Goal: Task Accomplishment & Management: Manage account settings

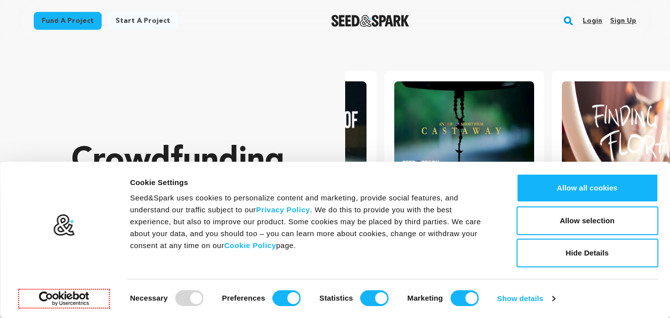
scroll to position [0, 176]
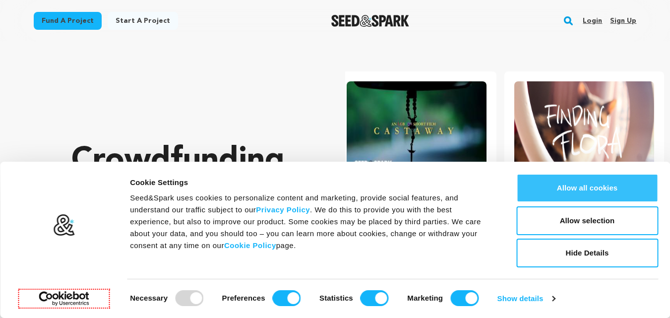
click at [583, 188] on button "Allow all cookies" at bounding box center [588, 188] width 142 height 29
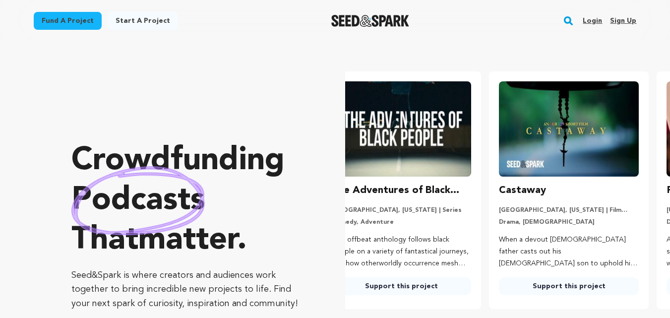
scroll to position [0, 0]
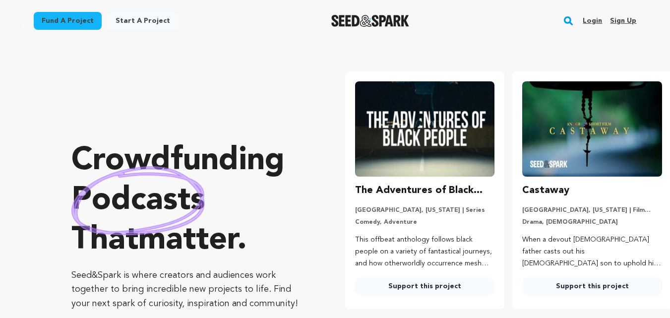
click at [629, 17] on link "Sign up" at bounding box center [623, 21] width 26 height 16
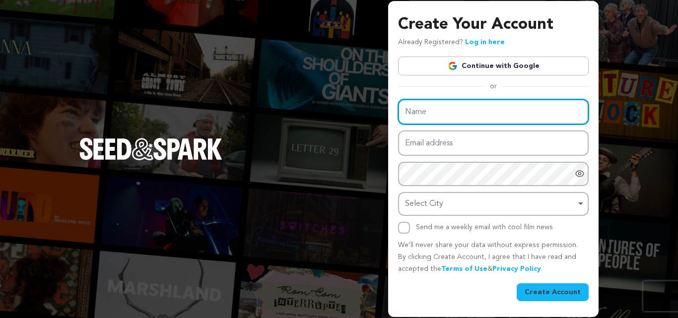
click at [470, 113] on input "Name" at bounding box center [493, 111] width 191 height 25
click at [464, 106] on input "Name" at bounding box center [493, 111] width 191 height 25
paste input "weltlodge"
click at [417, 115] on input "weltlodge" at bounding box center [493, 111] width 191 height 25
click at [420, 109] on input "weltlodge" at bounding box center [493, 111] width 191 height 25
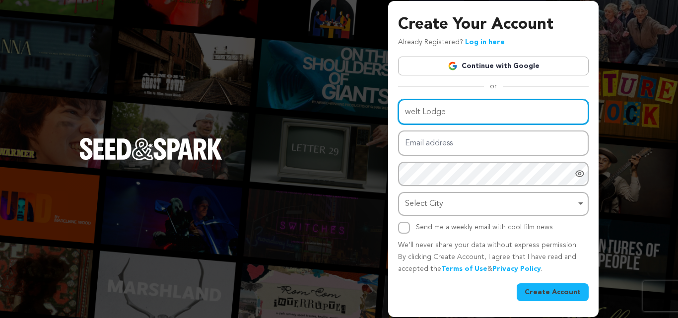
drag, startPoint x: 412, startPoint y: 113, endPoint x: 391, endPoint y: 116, distance: 21.1
click at [391, 116] on div "Create Your Account Already Registered? Log in here Continue with Google or eyJ…" at bounding box center [493, 159] width 210 height 316
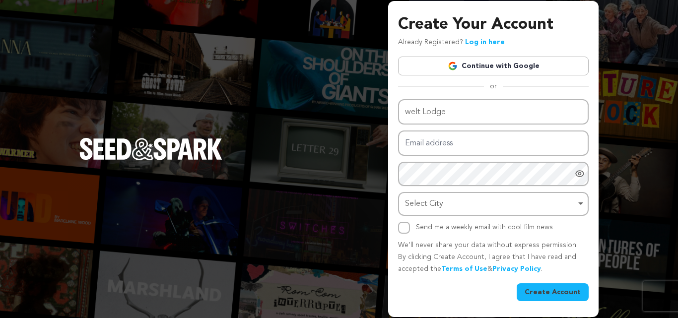
click at [391, 116] on div "Create Your Account Already Registered? Log in here Continue with Google or eyJ…" at bounding box center [493, 159] width 210 height 316
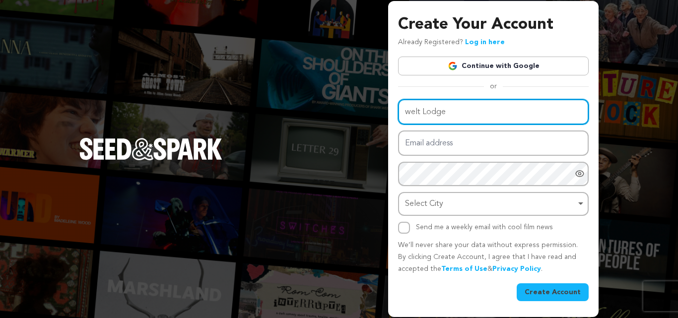
drag, startPoint x: 411, startPoint y: 113, endPoint x: 397, endPoint y: 114, distance: 13.9
click at [397, 114] on div "Create Your Account Already Registered? Log in here Continue with Google or eyJ…" at bounding box center [493, 159] width 210 height 316
type input "Welt Lodge"
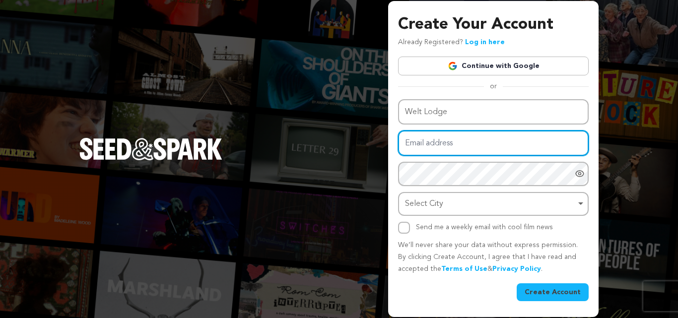
click at [434, 146] on input "Email address" at bounding box center [493, 142] width 191 height 25
paste input "[EMAIL_ADDRESS][DOMAIN_NAME]"
type input "[EMAIL_ADDRESS][DOMAIN_NAME]"
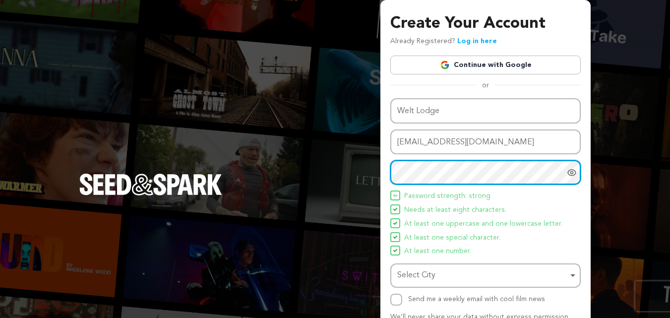
click at [438, 267] on div "Select City Remove item" at bounding box center [485, 275] width 181 height 18
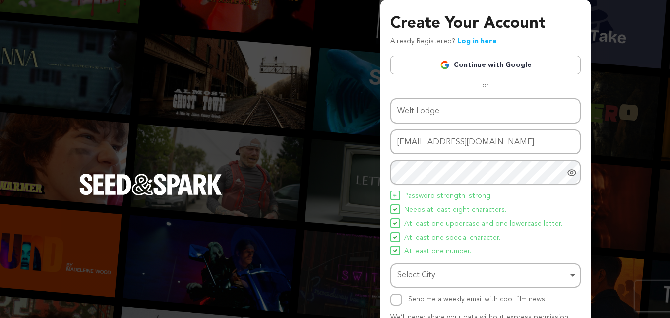
drag, startPoint x: 433, startPoint y: 273, endPoint x: 425, endPoint y: 260, distance: 14.9
click at [432, 274] on div "Select City Remove item" at bounding box center [482, 275] width 171 height 14
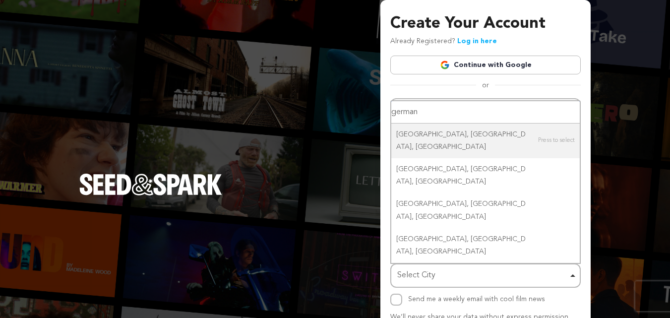
click at [437, 124] on input "german" at bounding box center [485, 112] width 189 height 22
type input "[GEOGRAPHIC_DATA]"
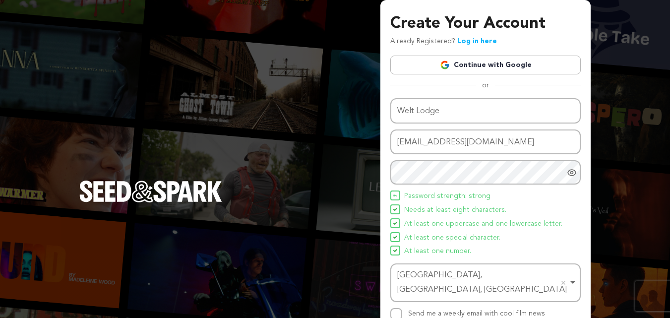
click at [476, 280] on div "[GEOGRAPHIC_DATA], [GEOGRAPHIC_DATA], [GEOGRAPHIC_DATA] Remove item" at bounding box center [482, 282] width 171 height 29
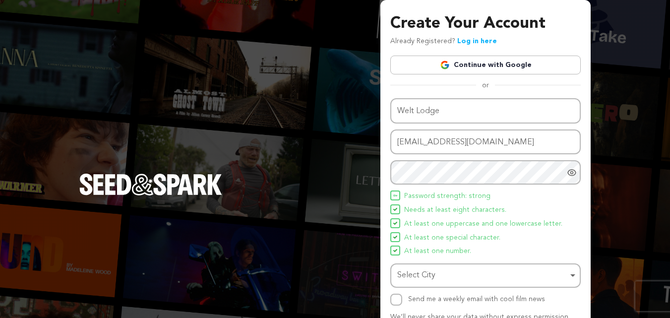
click at [436, 278] on div "Select City Remove item" at bounding box center [482, 275] width 171 height 14
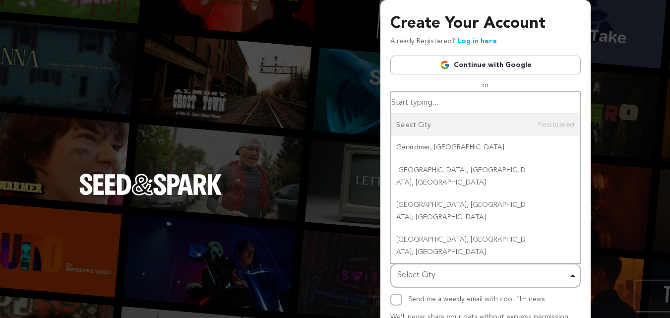
click at [415, 107] on input "Select City" at bounding box center [485, 103] width 189 height 22
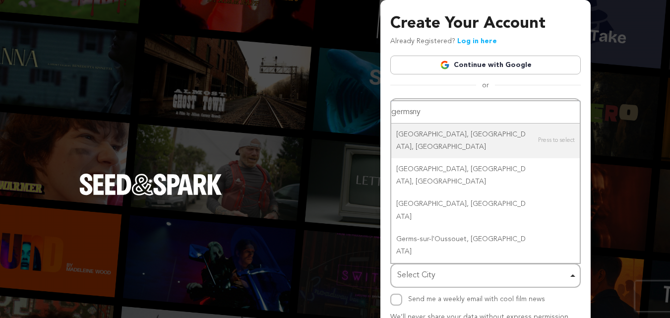
click at [414, 124] on input "germsny" at bounding box center [485, 112] width 189 height 22
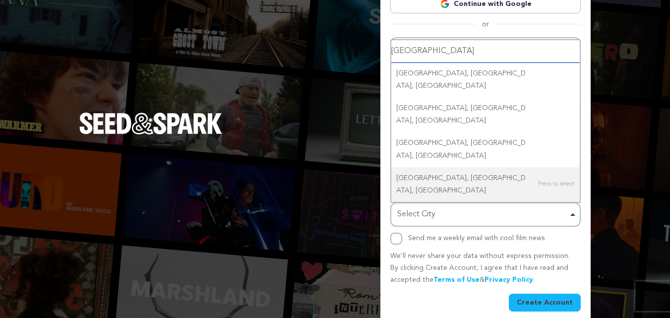
scroll to position [70, 0]
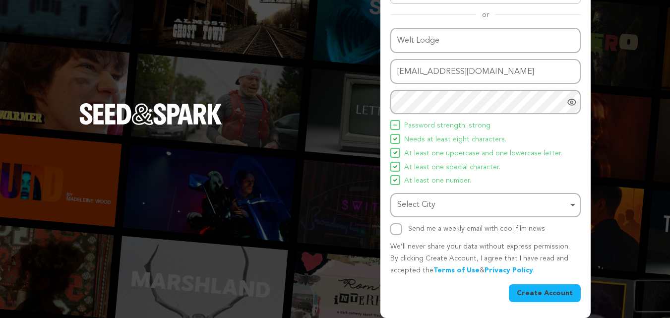
click at [443, 206] on div "Select City Remove item" at bounding box center [482, 205] width 171 height 14
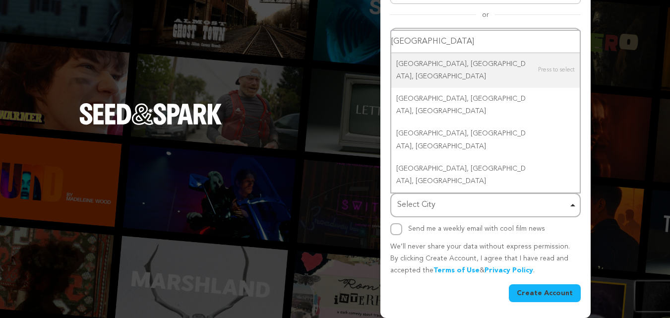
click at [437, 53] on input "[GEOGRAPHIC_DATA]" at bounding box center [485, 42] width 189 height 22
click at [438, 53] on input "[GEOGRAPHIC_DATA]" at bounding box center [485, 42] width 189 height 22
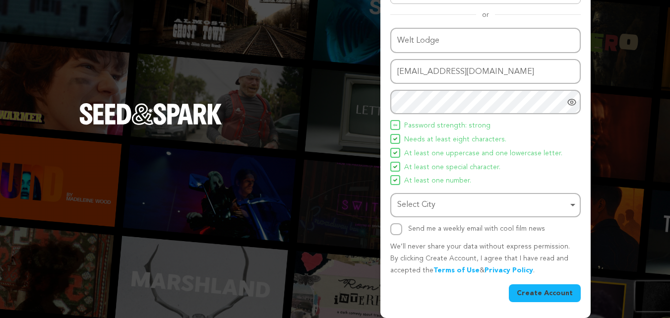
click at [434, 206] on div "Select City Remove item" at bounding box center [482, 205] width 171 height 14
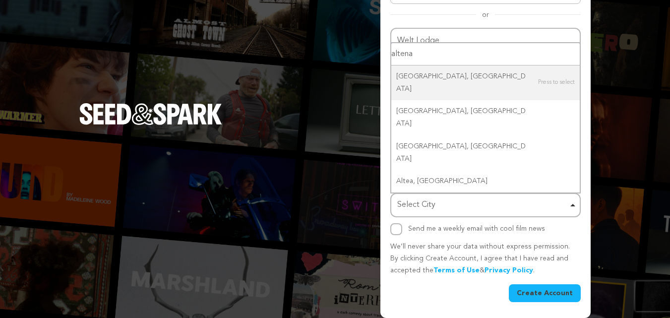
type input "[PERSON_NAME]"
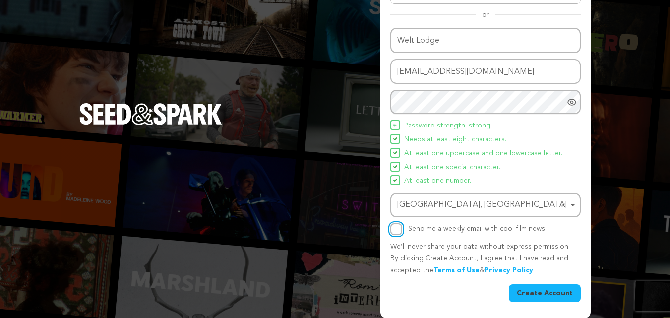
click at [394, 225] on input "Send me a weekly email with cool film news" at bounding box center [396, 229] width 12 height 12
checkbox input "true"
click at [542, 284] on div "Name Welt Lodge Email address [EMAIL_ADDRESS][DOMAIN_NAME] Password Password mu…" at bounding box center [485, 165] width 191 height 275
click at [543, 290] on button "Create Account" at bounding box center [545, 293] width 72 height 18
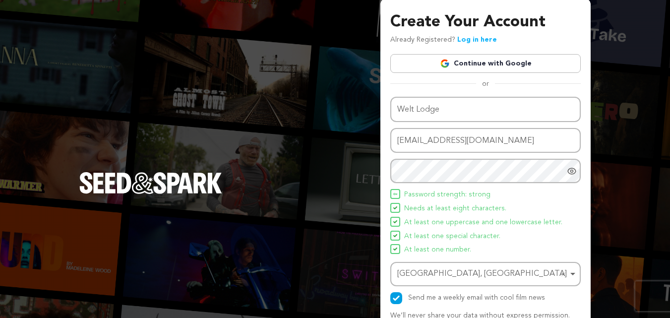
scroll to position [0, 0]
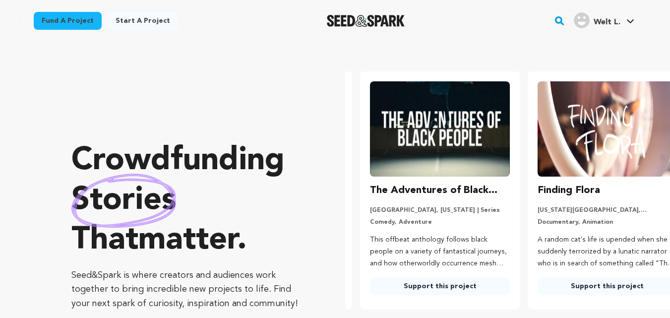
scroll to position [0, 176]
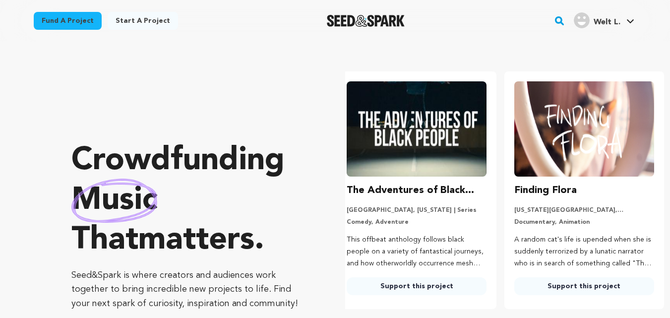
click at [632, 22] on icon at bounding box center [631, 21] width 8 height 5
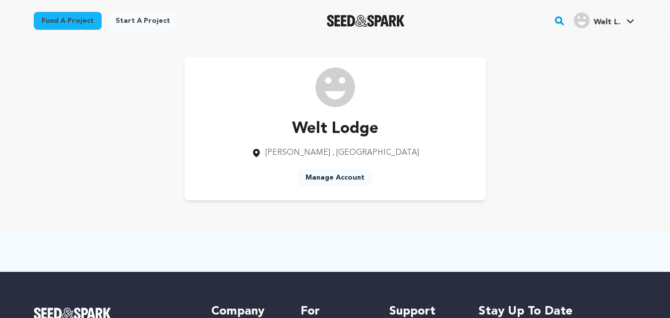
click at [361, 172] on link "Manage Account" at bounding box center [335, 178] width 75 height 18
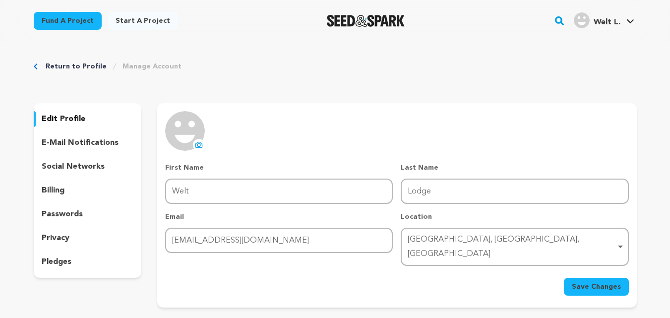
click at [196, 148] on icon at bounding box center [199, 145] width 8 height 8
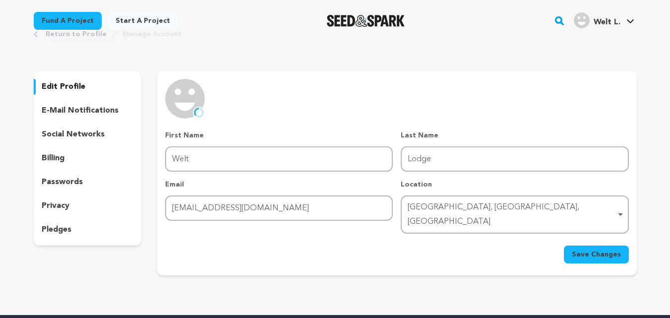
scroll to position [50, 0]
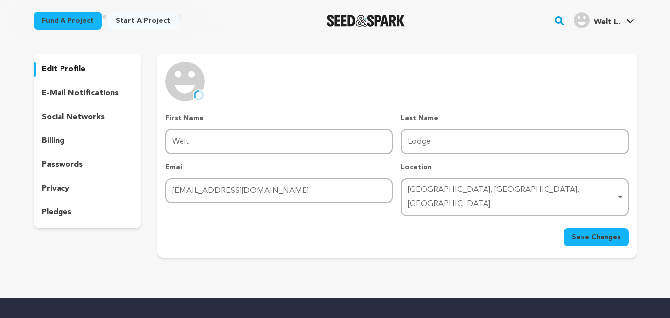
click at [484, 193] on div "Altenau, Lower Saxony, Germany Remove item" at bounding box center [512, 197] width 208 height 29
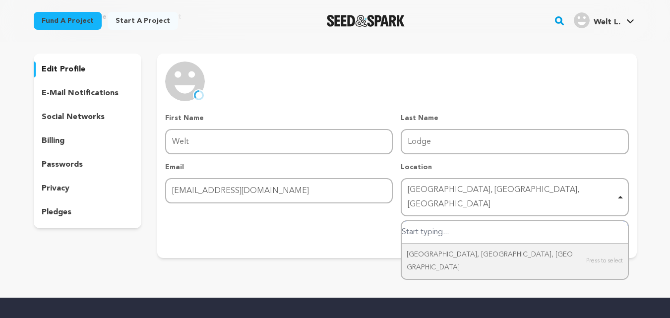
click at [481, 186] on div "Altenau, Lower Saxony, Germany Remove item" at bounding box center [512, 197] width 208 height 29
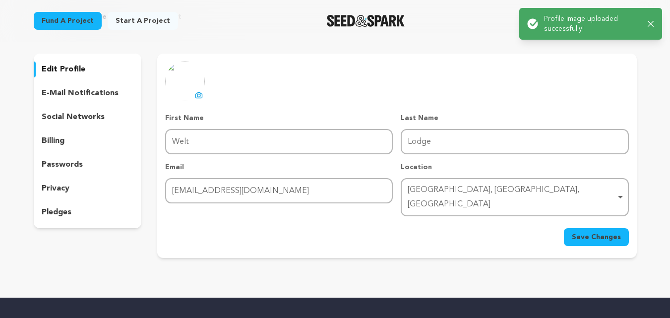
drag, startPoint x: 610, startPoint y: 224, endPoint x: 604, endPoint y: 221, distance: 6.5
click at [610, 232] on span "Save Changes" at bounding box center [596, 237] width 49 height 10
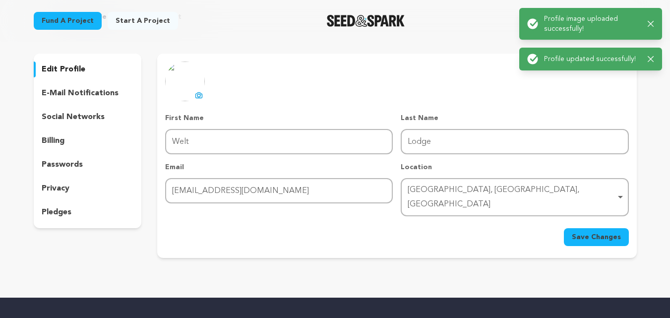
click at [78, 119] on p "social networks" at bounding box center [73, 117] width 63 height 12
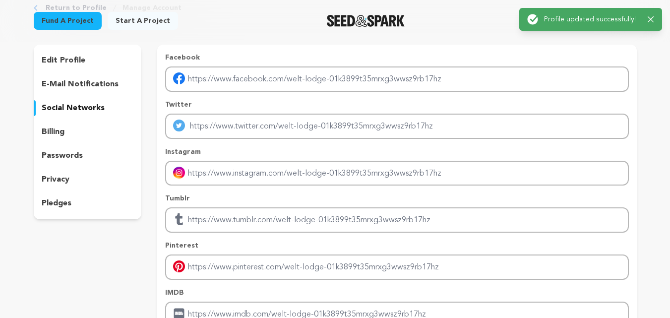
scroll to position [50, 0]
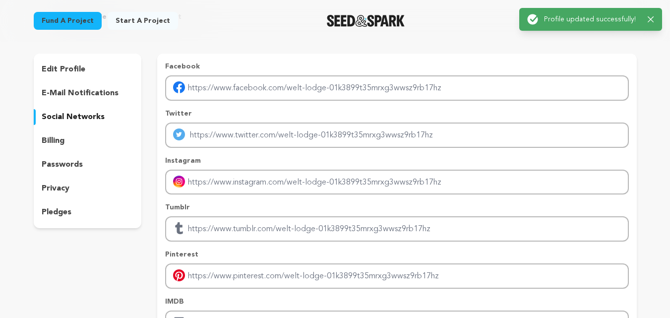
click at [73, 93] on p "e-mail notifications" at bounding box center [80, 93] width 77 height 12
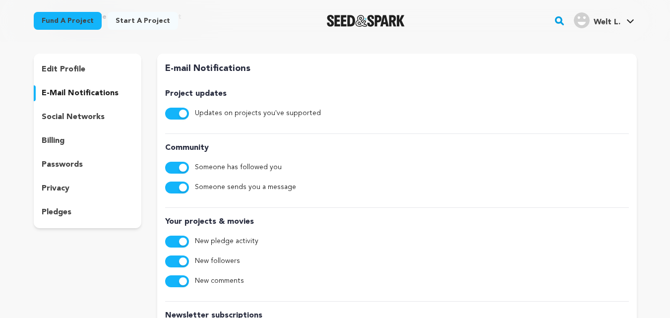
click at [74, 142] on div "billing" at bounding box center [88, 141] width 108 height 16
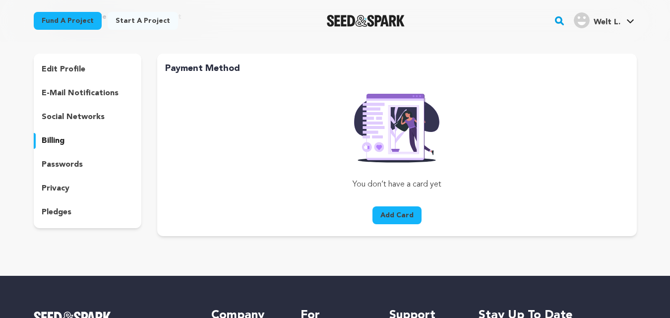
click at [72, 165] on p "passwords" at bounding box center [62, 165] width 41 height 12
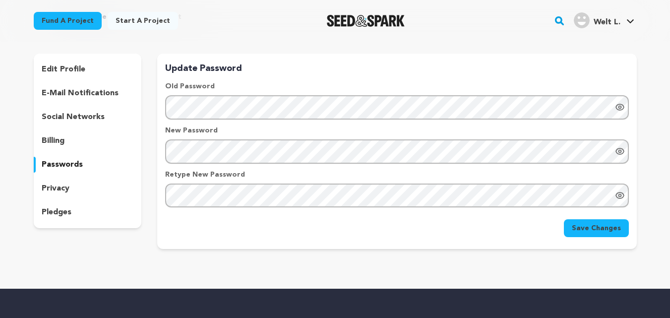
click at [65, 186] on p "privacy" at bounding box center [56, 189] width 28 height 12
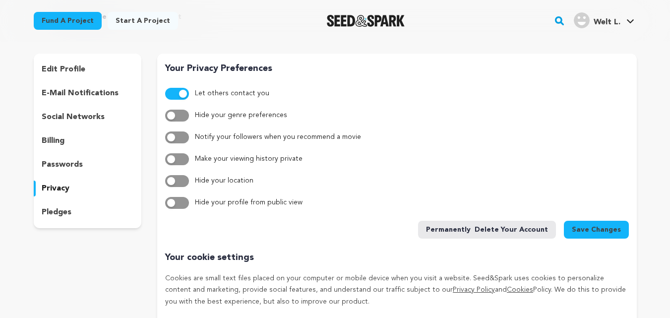
click at [65, 206] on div "pledges" at bounding box center [88, 212] width 108 height 16
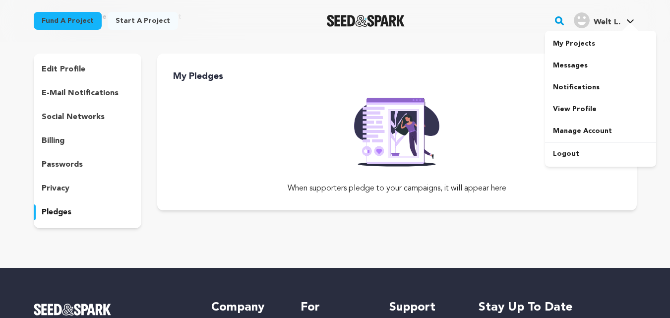
click at [613, 22] on span "Welt L." at bounding box center [607, 22] width 27 height 8
